Goal: Information Seeking & Learning: Check status

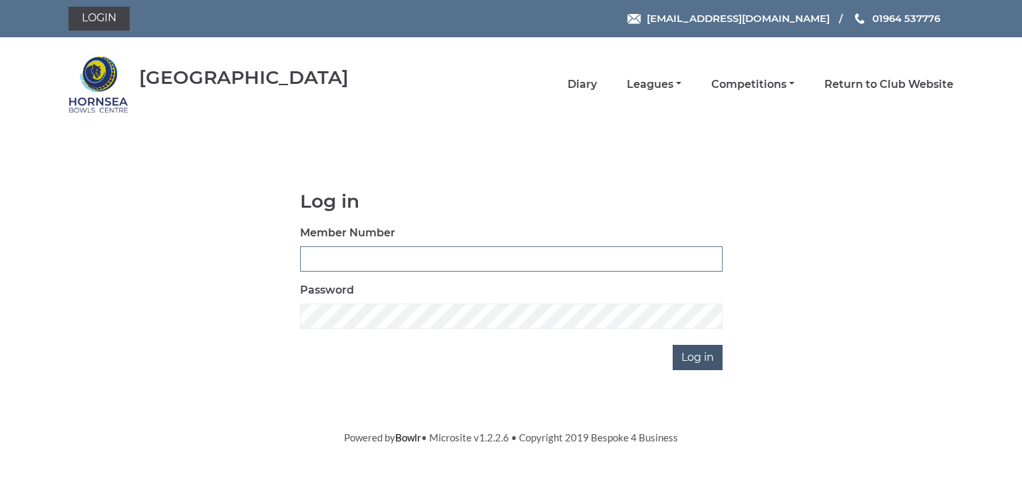
type input "0902"
click at [692, 357] on input "Log in" at bounding box center [697, 357] width 50 height 25
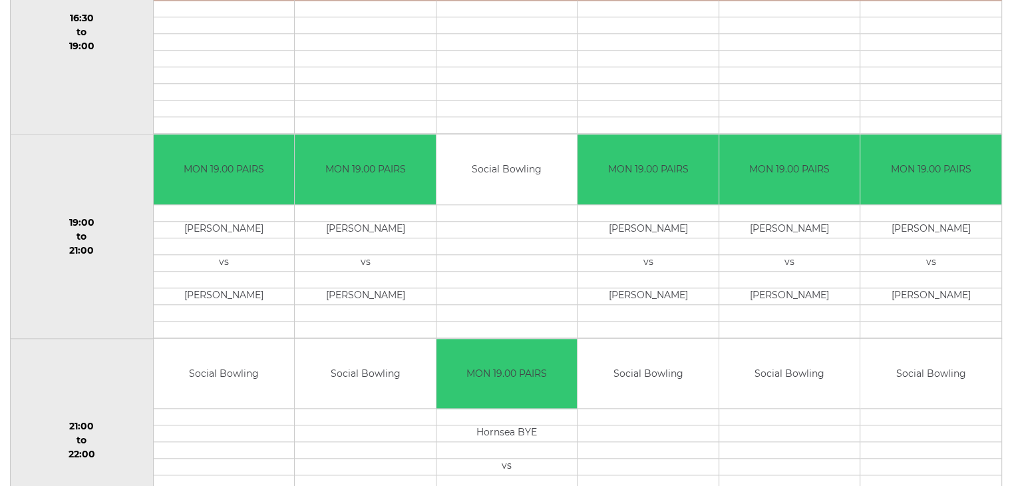
scroll to position [1280, 0]
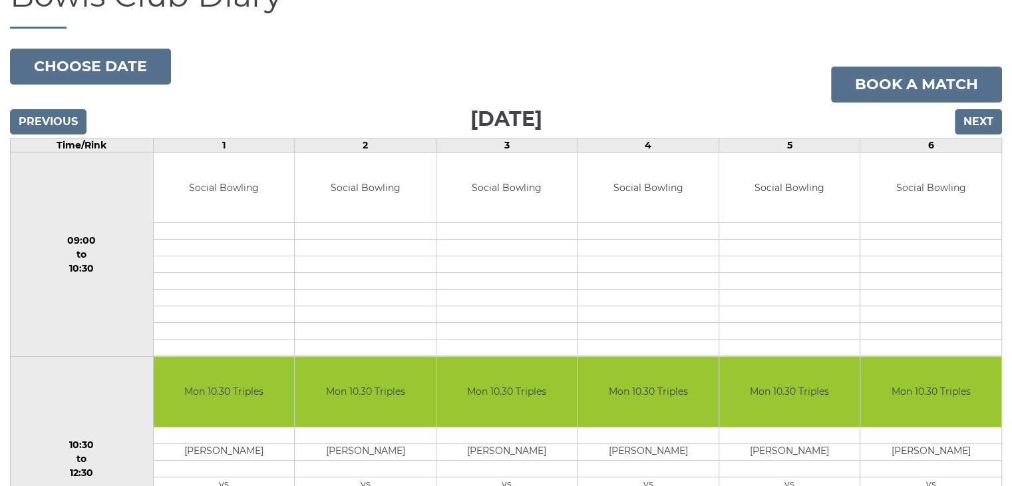
scroll to position [67, 0]
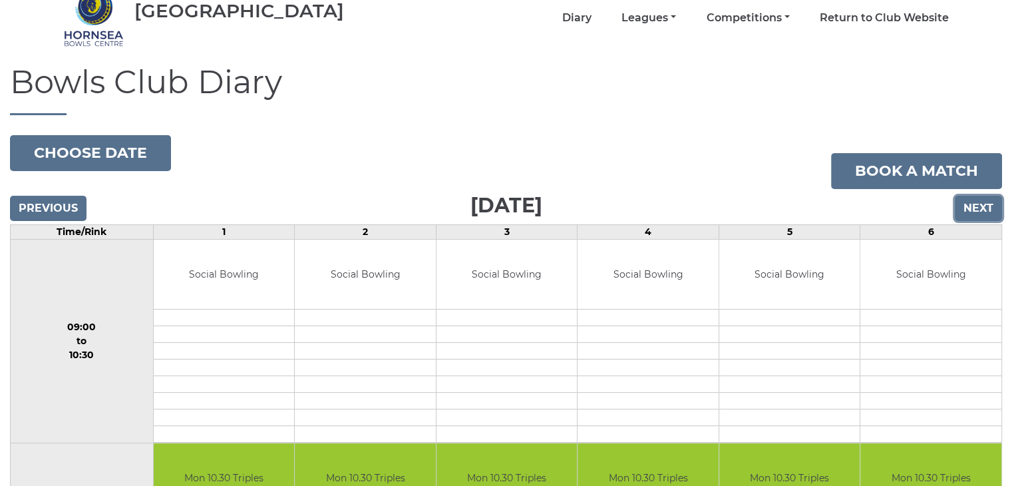
click at [977, 205] on input "Next" at bounding box center [977, 208] width 47 height 25
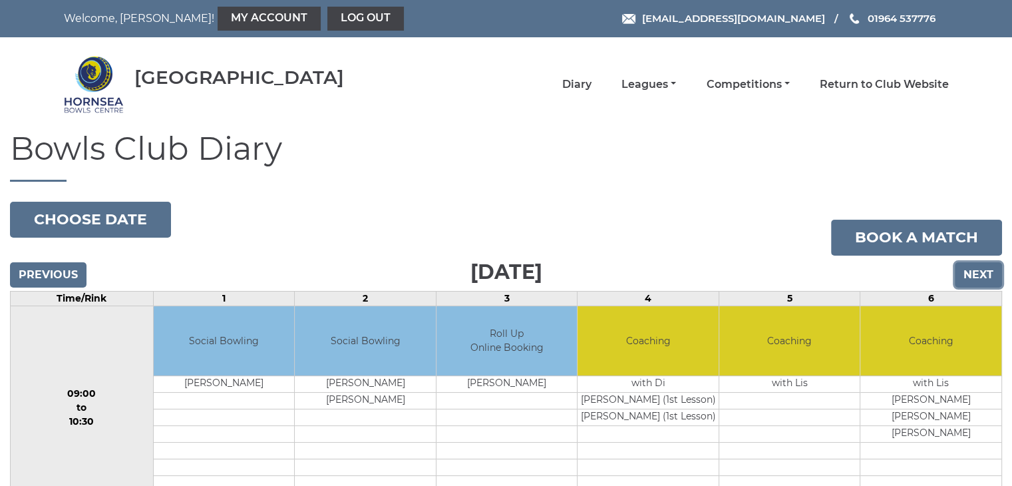
click at [975, 271] on input "Next" at bounding box center [977, 274] width 47 height 25
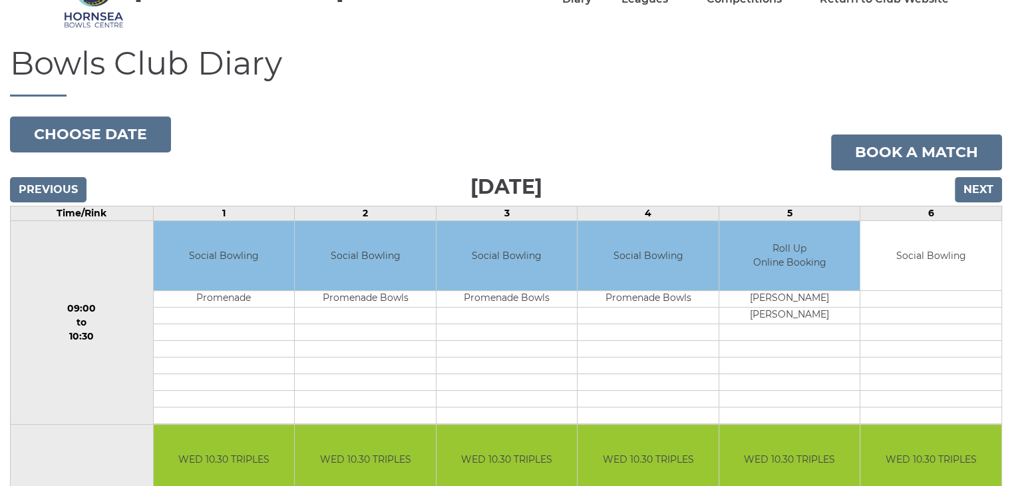
scroll to position [83, 0]
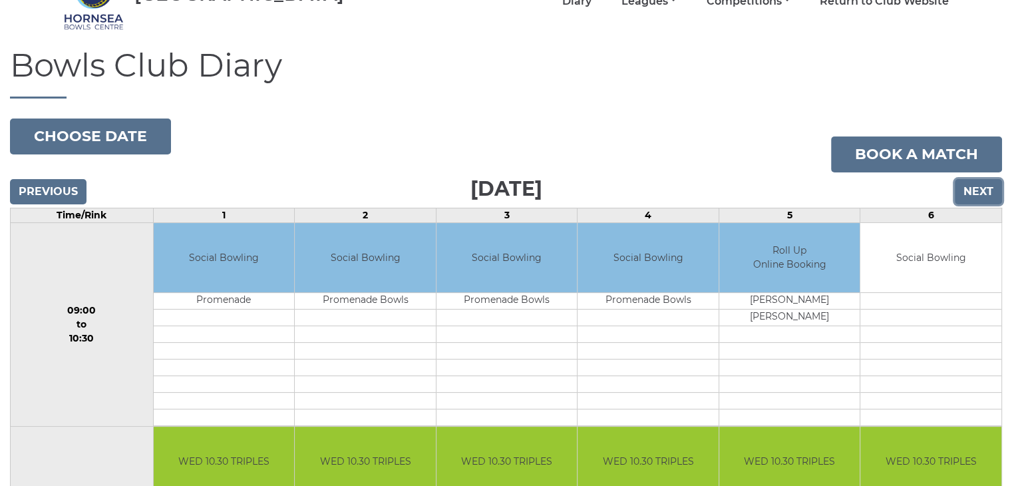
click at [974, 191] on input "Next" at bounding box center [977, 191] width 47 height 25
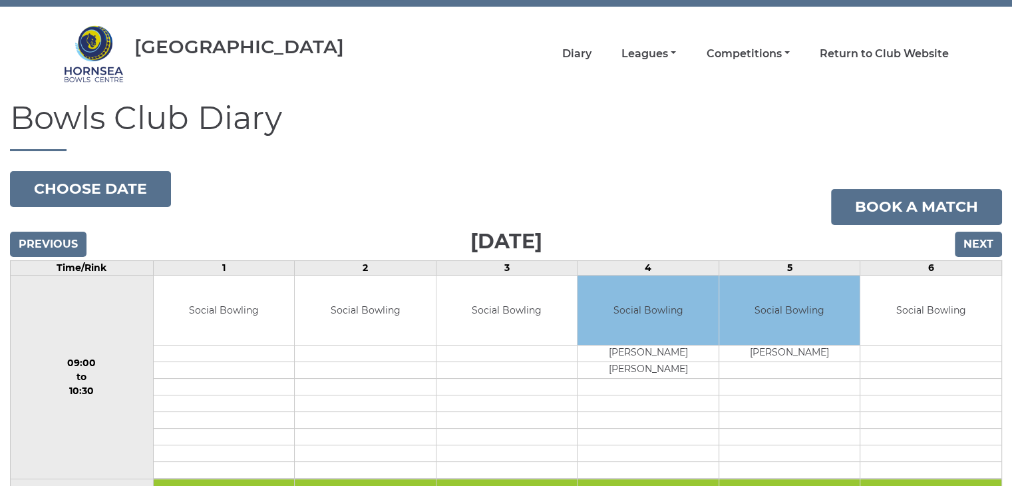
scroll to position [17, 0]
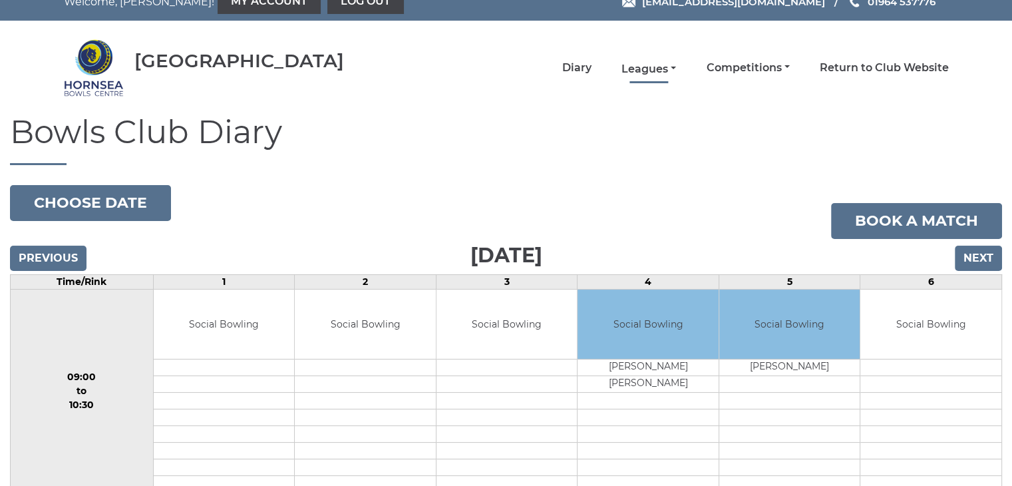
click at [651, 69] on link "Leagues" at bounding box center [648, 69] width 55 height 15
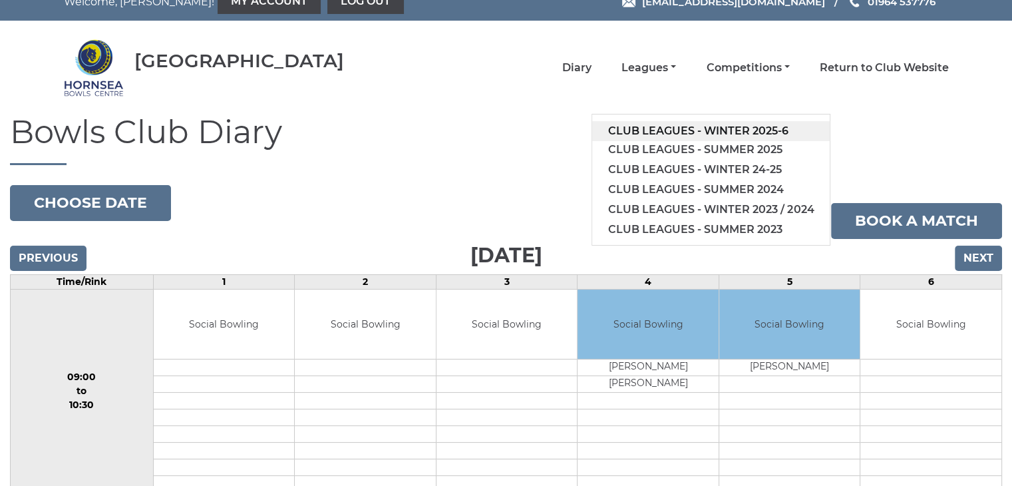
click at [698, 124] on link "Club leagues - Winter 2025-6" at bounding box center [710, 131] width 237 height 20
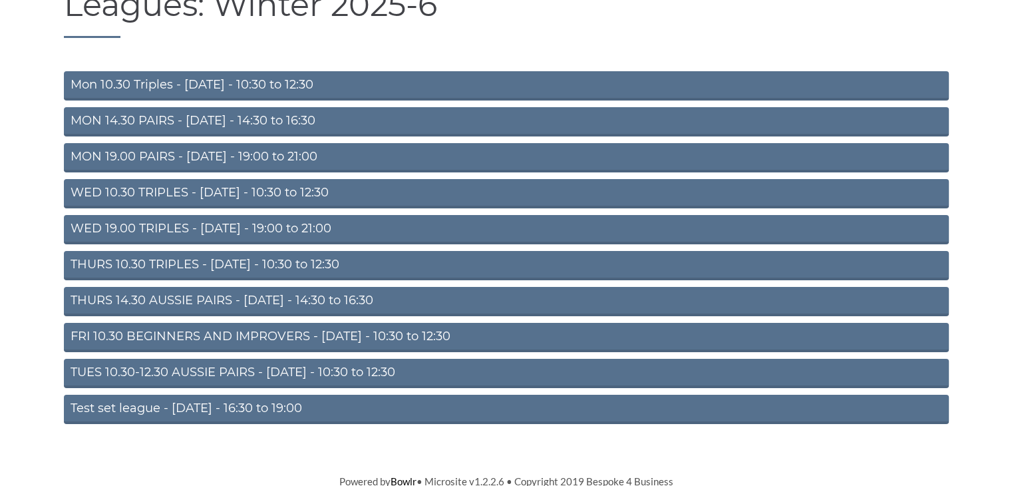
scroll to position [146, 0]
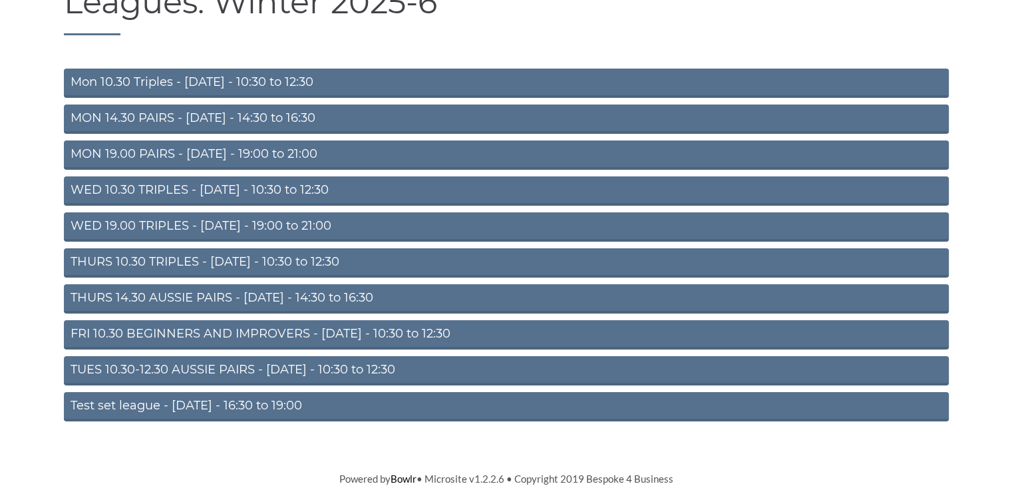
click at [217, 297] on link "THURS 14.30 AUSSIE PAIRS - [DATE] - 14:30 to 16:30" at bounding box center [506, 298] width 885 height 29
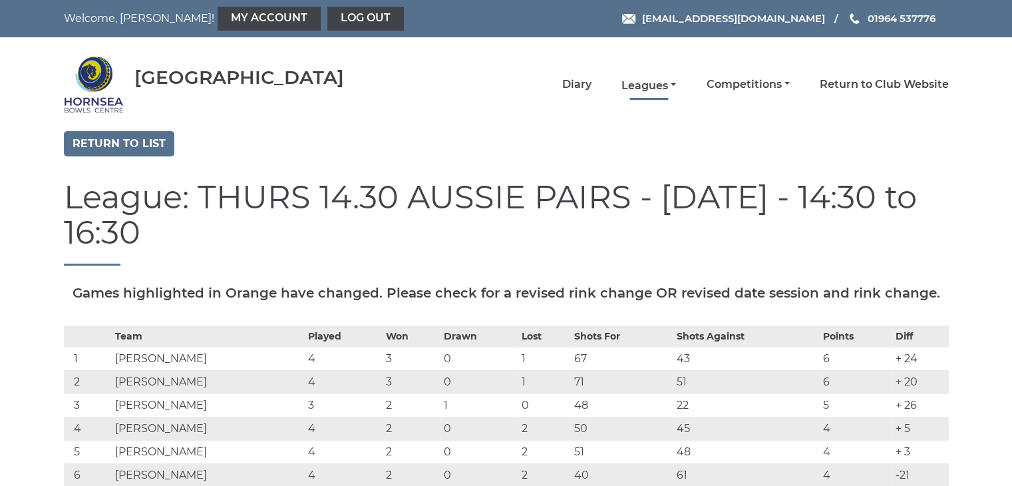
click at [654, 80] on link "Leagues" at bounding box center [648, 85] width 55 height 15
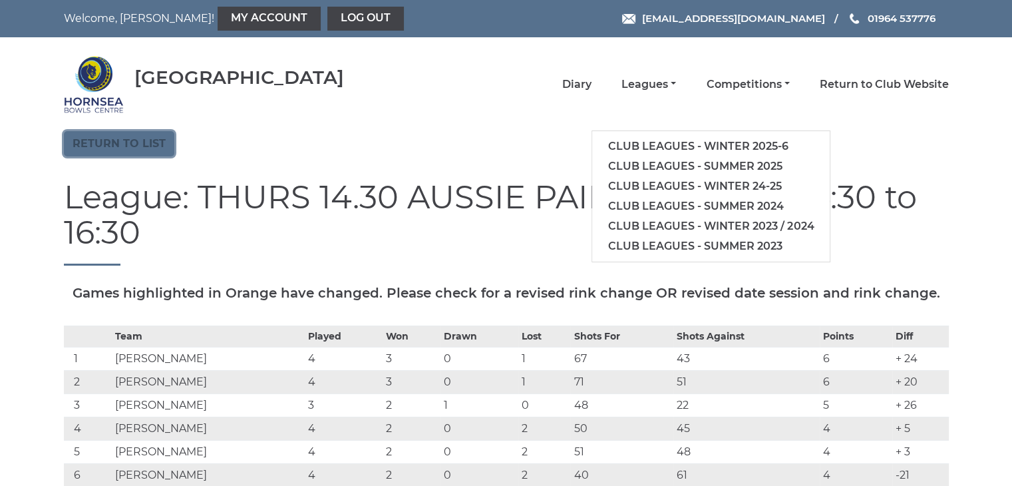
click at [134, 140] on link "Return to list" at bounding box center [119, 143] width 110 height 25
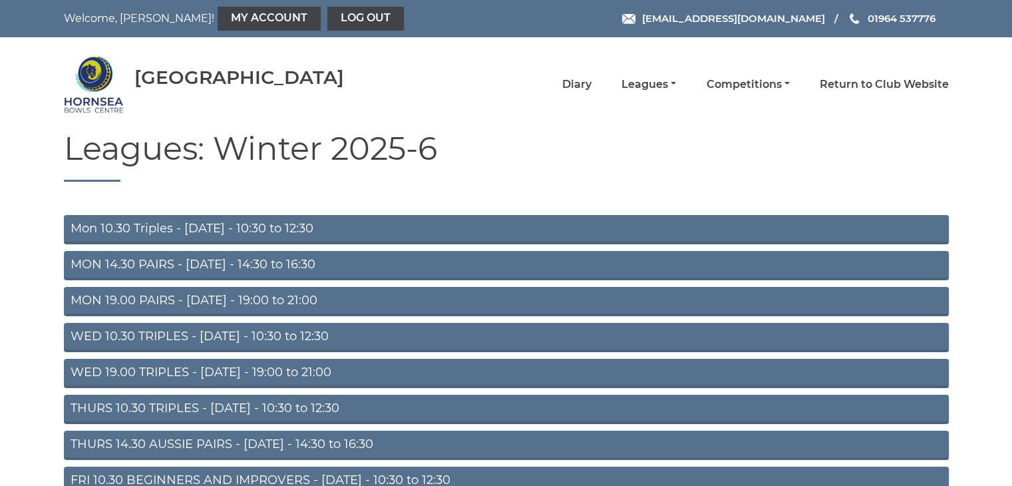
click at [140, 472] on link "FRI 10.30 BEGINNERS AND IMPROVERS - Friday - 10:30 to 12:30" at bounding box center [506, 480] width 885 height 29
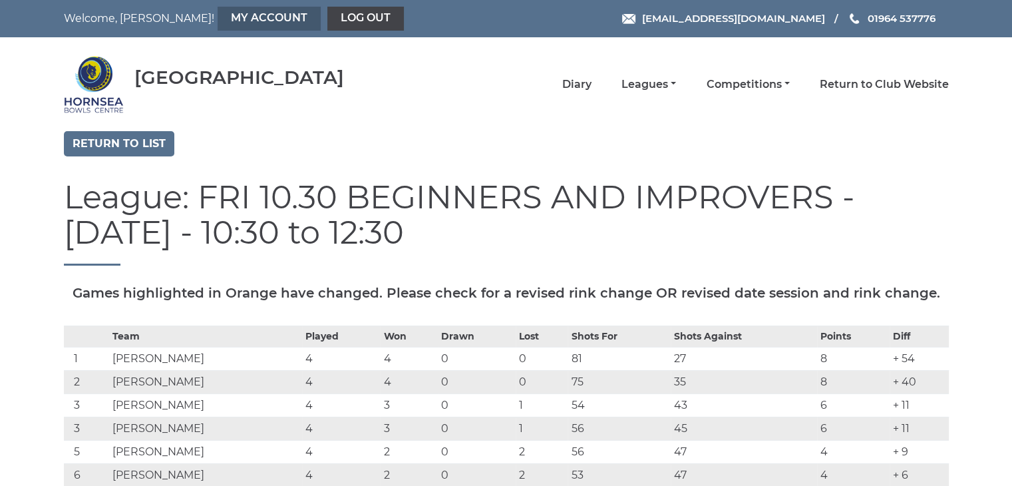
click at [217, 12] on link "My Account" at bounding box center [268, 19] width 103 height 24
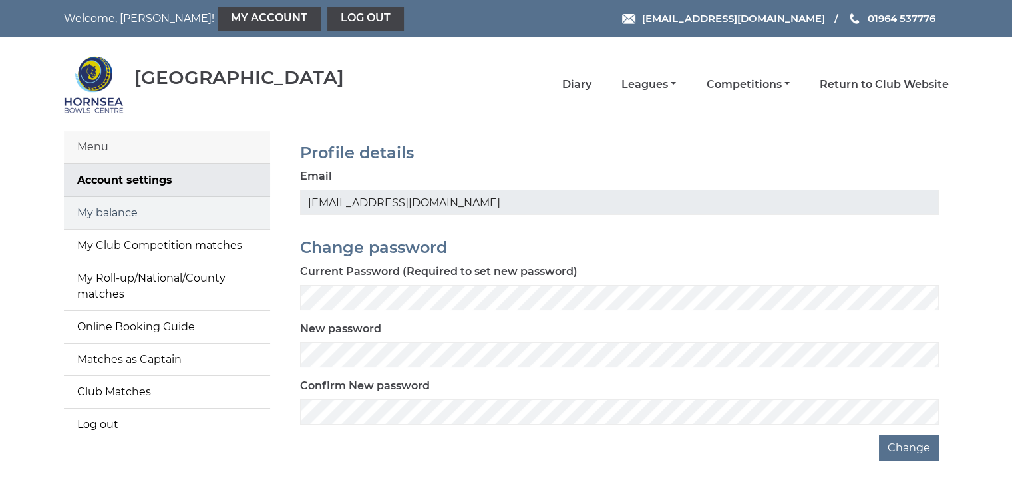
click at [130, 219] on link "My balance" at bounding box center [167, 213] width 206 height 32
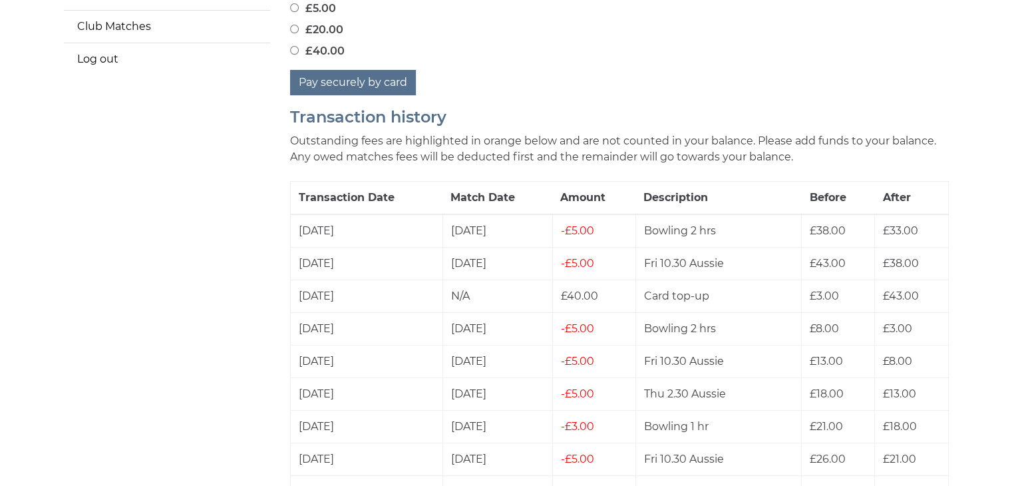
scroll to position [466, 0]
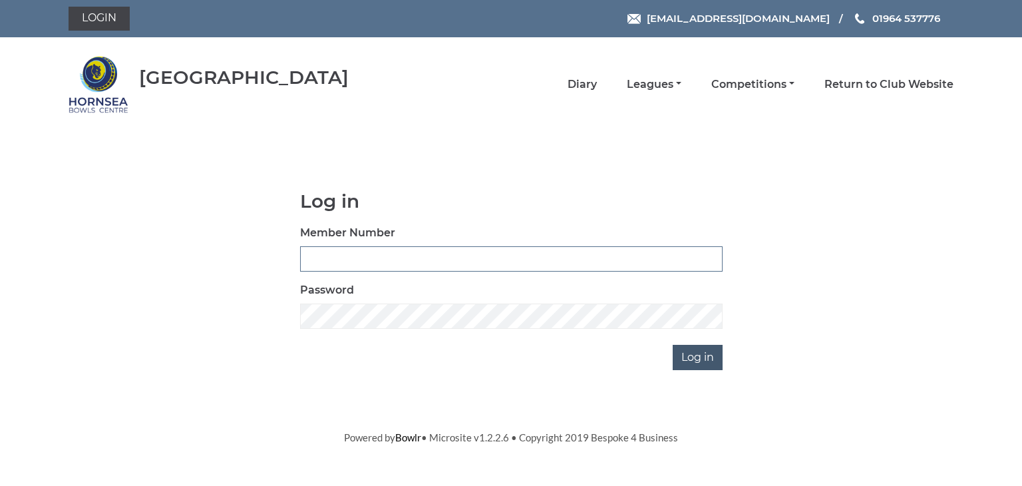
type input "0902"
click at [698, 362] on input "Log in" at bounding box center [697, 357] width 50 height 25
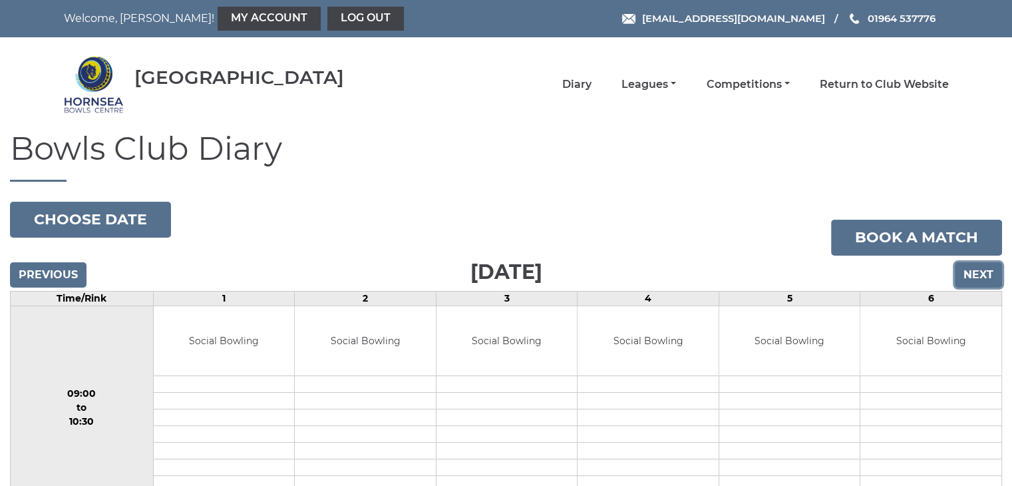
click at [988, 271] on input "Next" at bounding box center [977, 274] width 47 height 25
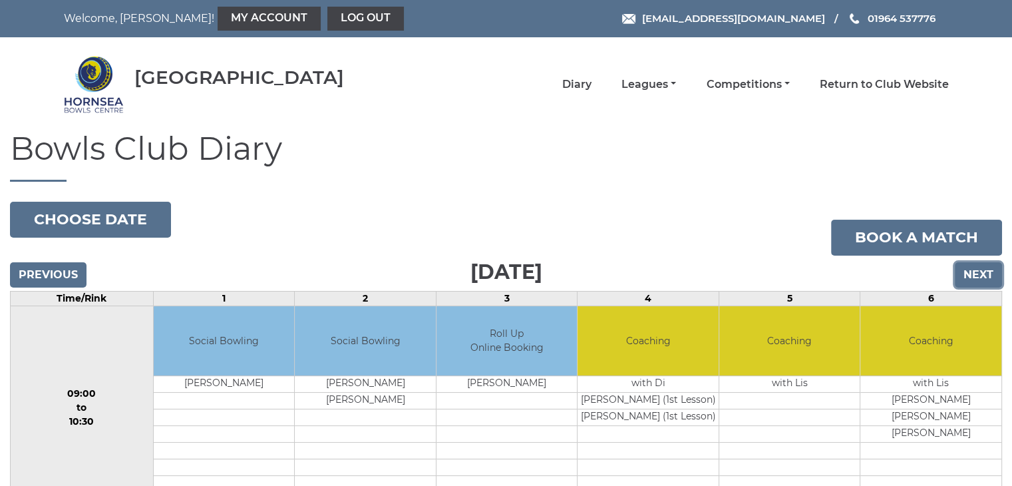
click at [987, 272] on input "Next" at bounding box center [977, 274] width 47 height 25
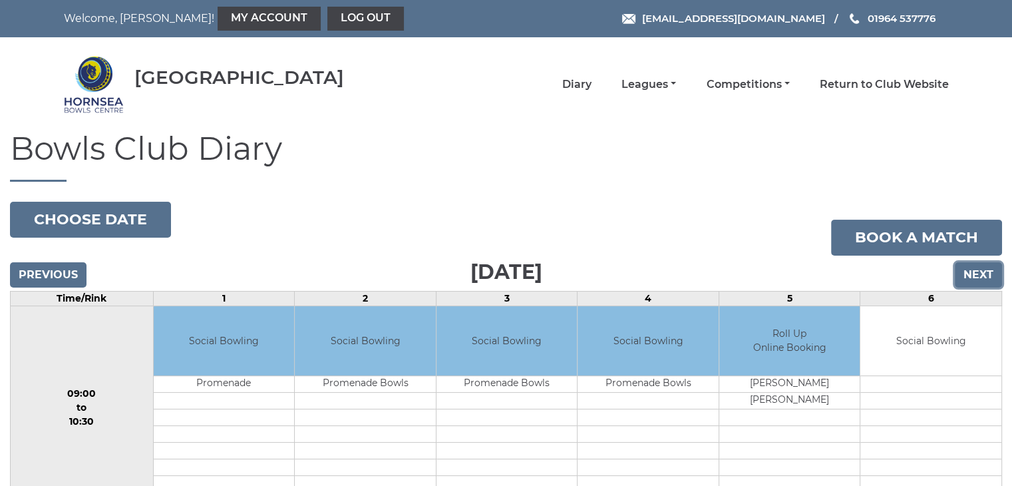
click at [987, 272] on input "Next" at bounding box center [977, 274] width 47 height 25
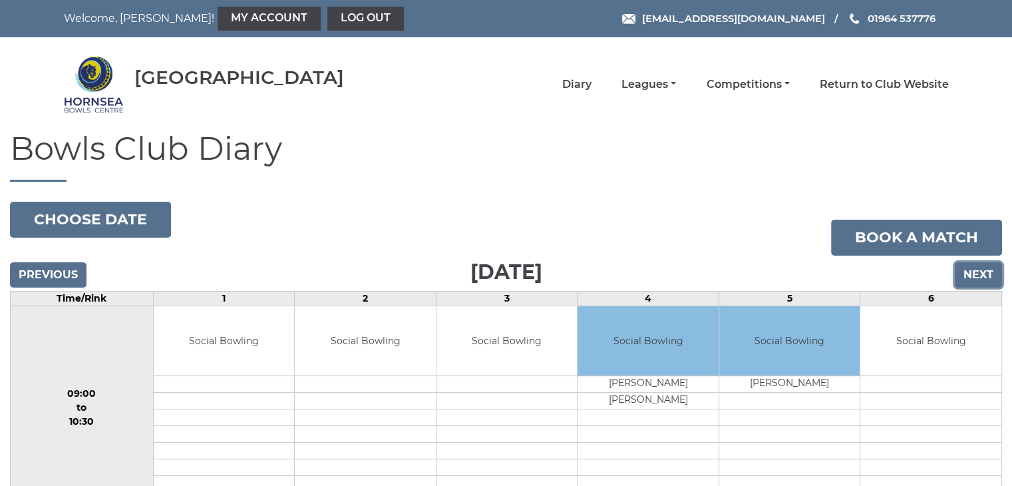
click at [986, 272] on input "Next" at bounding box center [977, 274] width 47 height 25
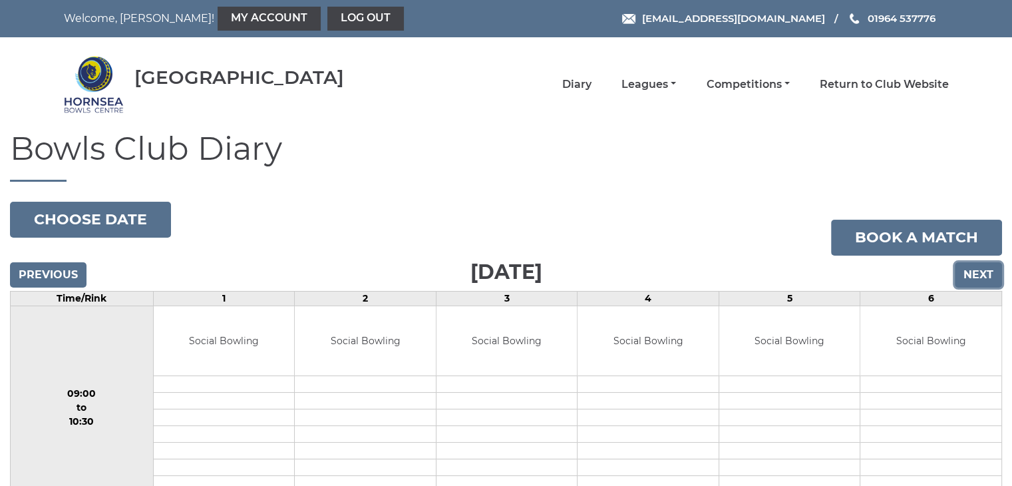
click at [986, 273] on input "Next" at bounding box center [977, 274] width 47 height 25
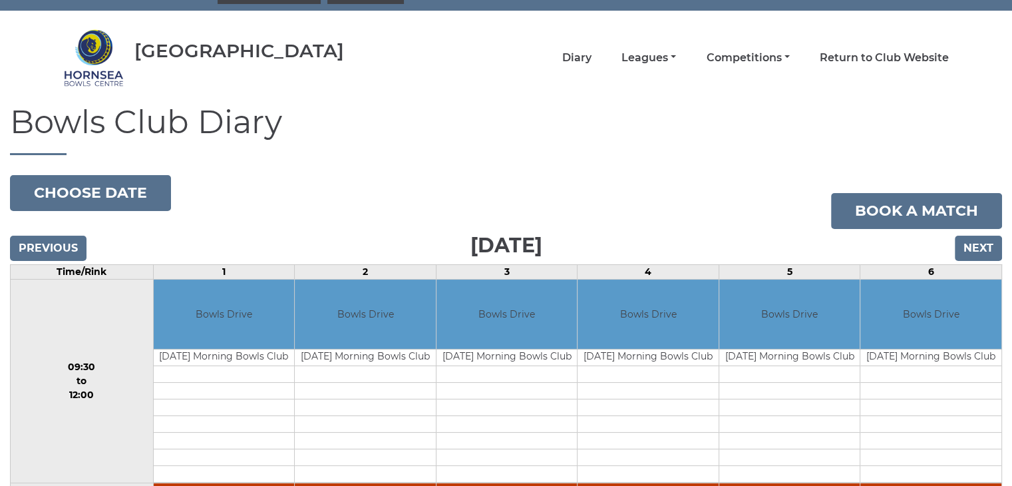
scroll to position [8, 0]
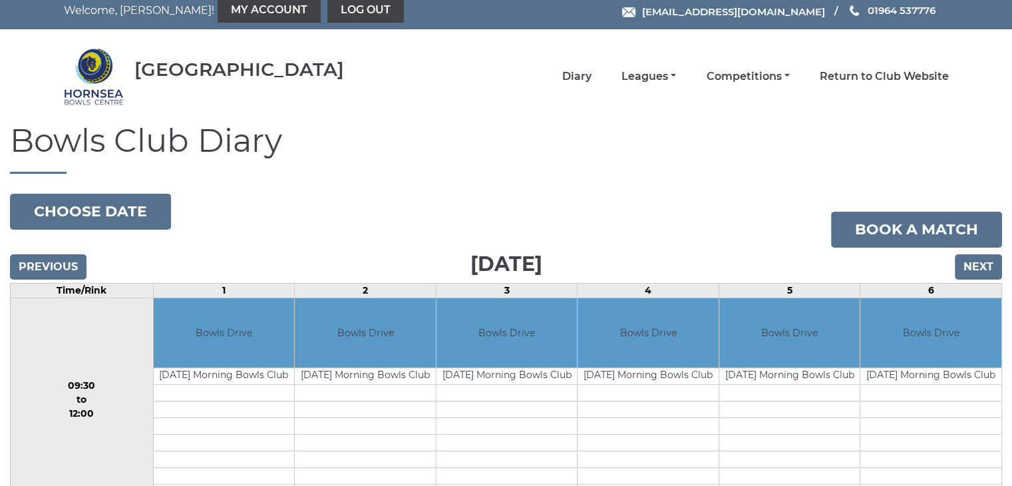
click at [679, 10] on span "[EMAIL_ADDRESS][DOMAIN_NAME]" at bounding box center [732, 11] width 183 height 13
